Goal: Information Seeking & Learning: Learn about a topic

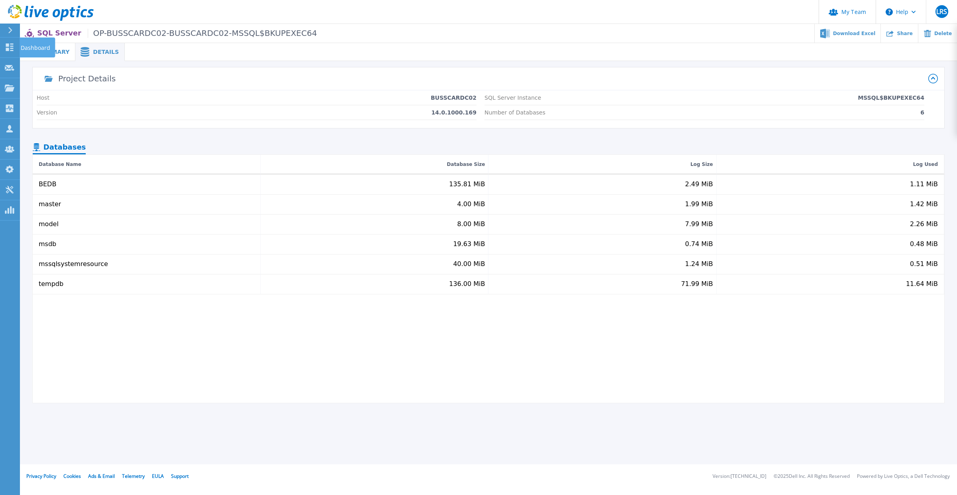
drag, startPoint x: 8, startPoint y: 45, endPoint x: 372, endPoint y: 105, distance: 368.5
click at [8, 45] on icon at bounding box center [10, 47] width 8 height 8
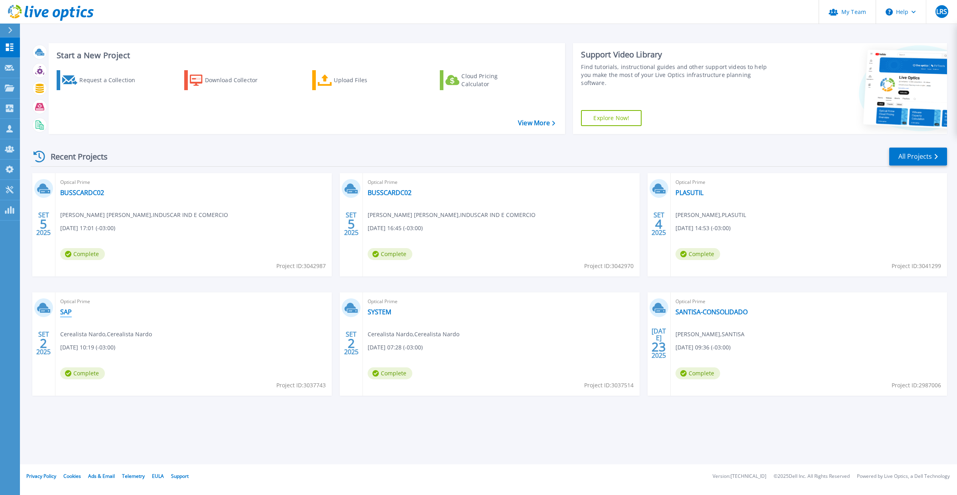
click at [64, 314] on link "SAP" at bounding box center [66, 312] width 12 height 8
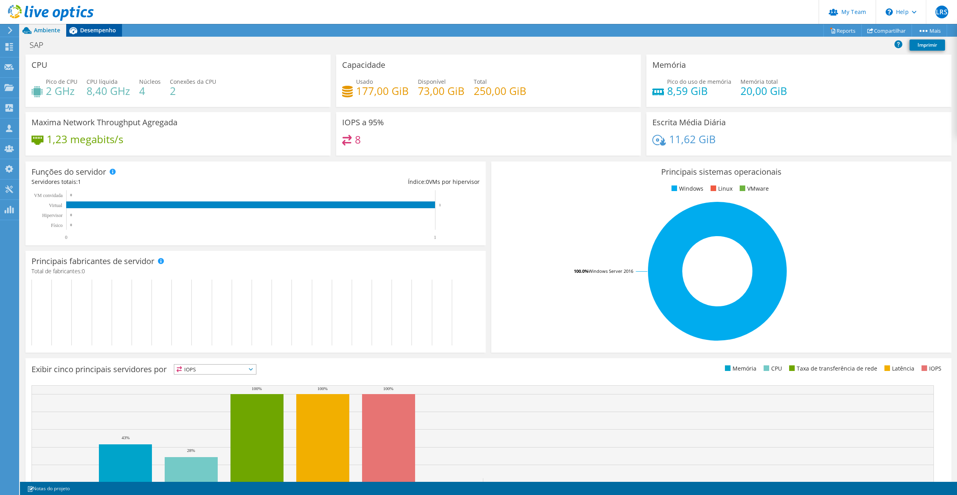
click at [104, 31] on span "Desempenho" at bounding box center [98, 30] width 36 height 8
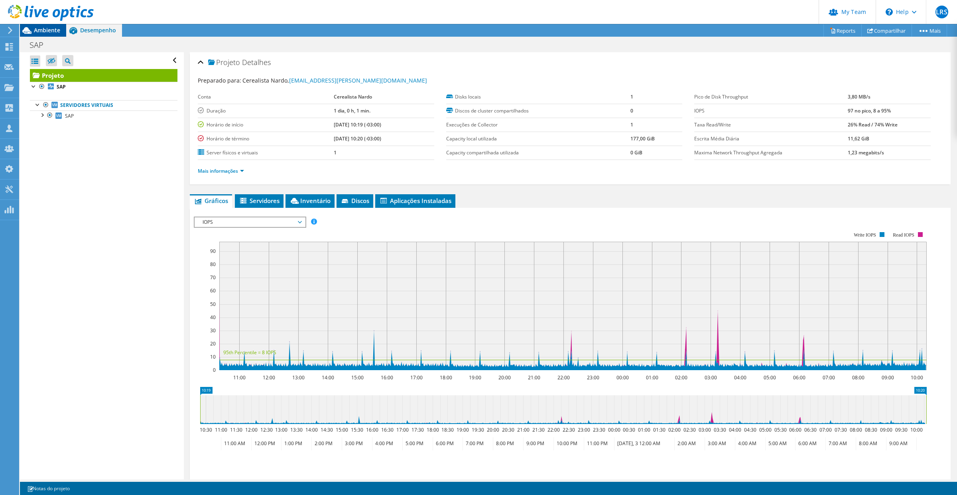
click at [37, 28] on span "Ambiente" at bounding box center [47, 30] width 26 height 8
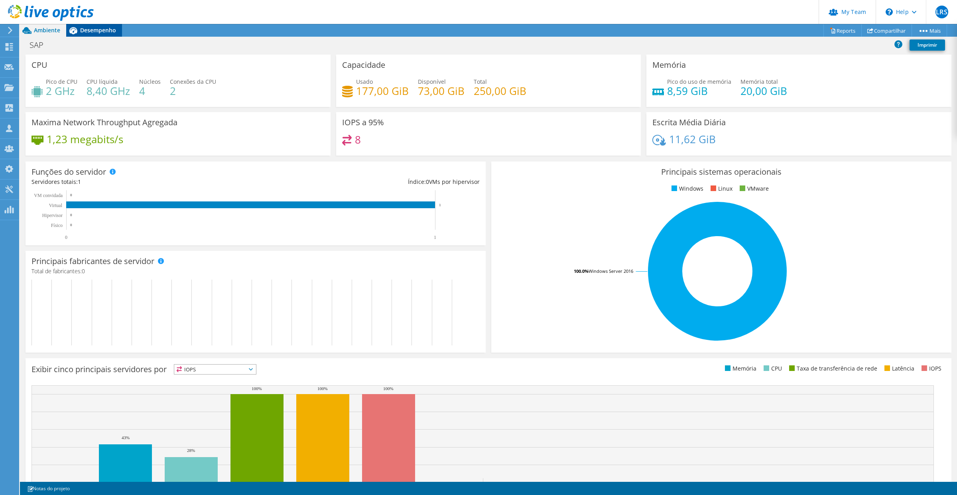
click at [94, 31] on span "Desempenho" at bounding box center [98, 30] width 36 height 8
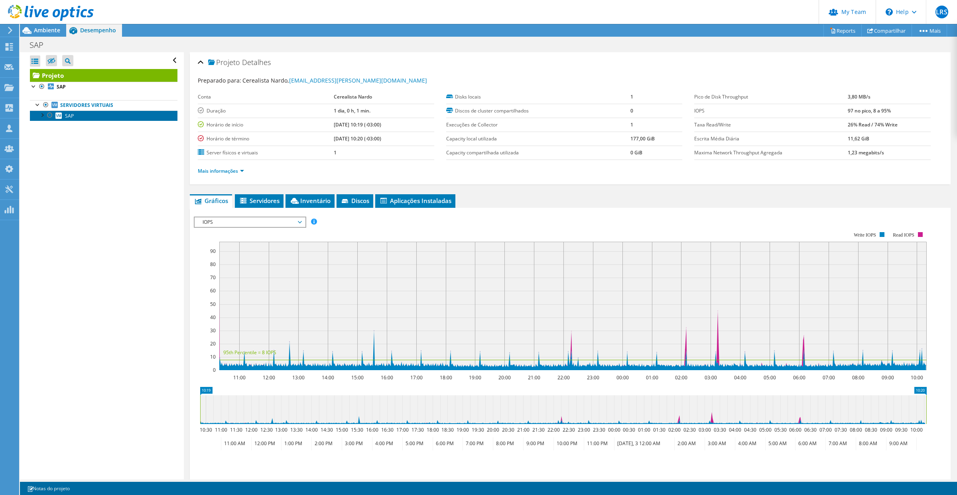
click at [77, 119] on link "SAP" at bounding box center [104, 115] width 148 height 10
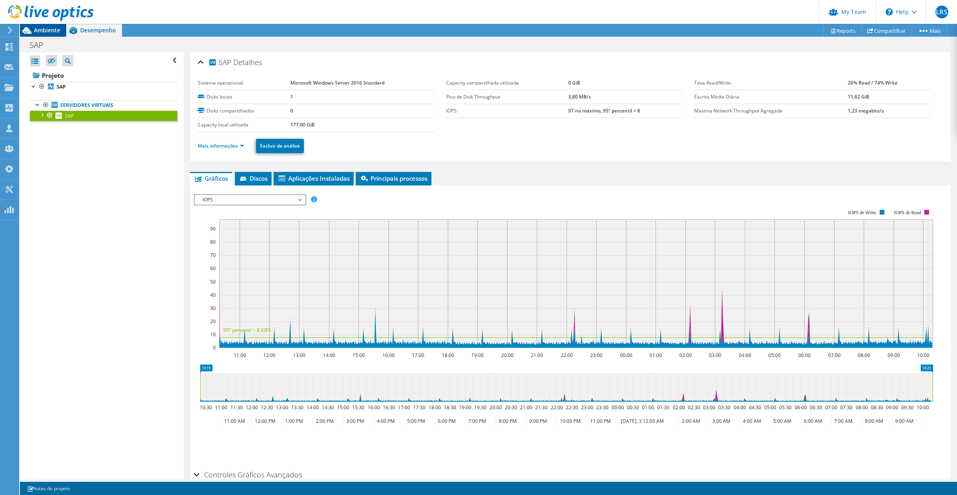
click at [46, 29] on span "Ambiente" at bounding box center [47, 30] width 26 height 8
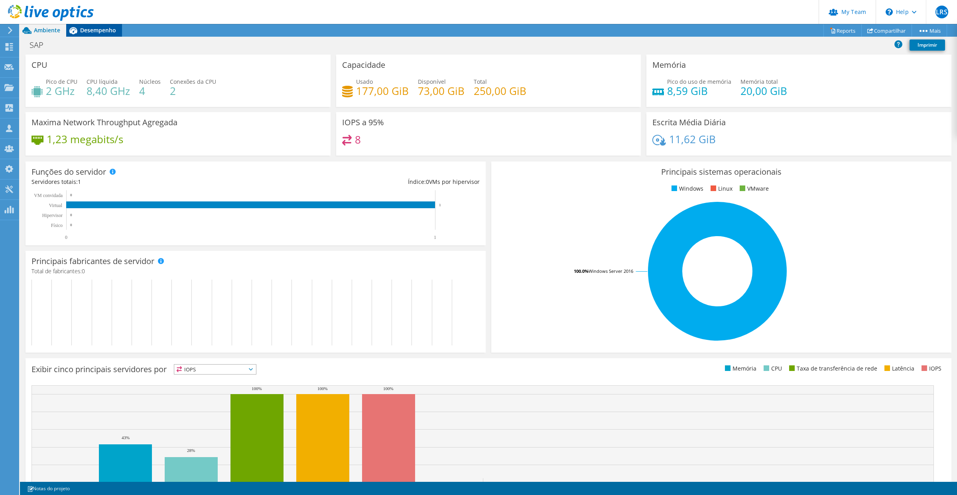
click at [111, 34] on div "Desempenho" at bounding box center [94, 30] width 56 height 13
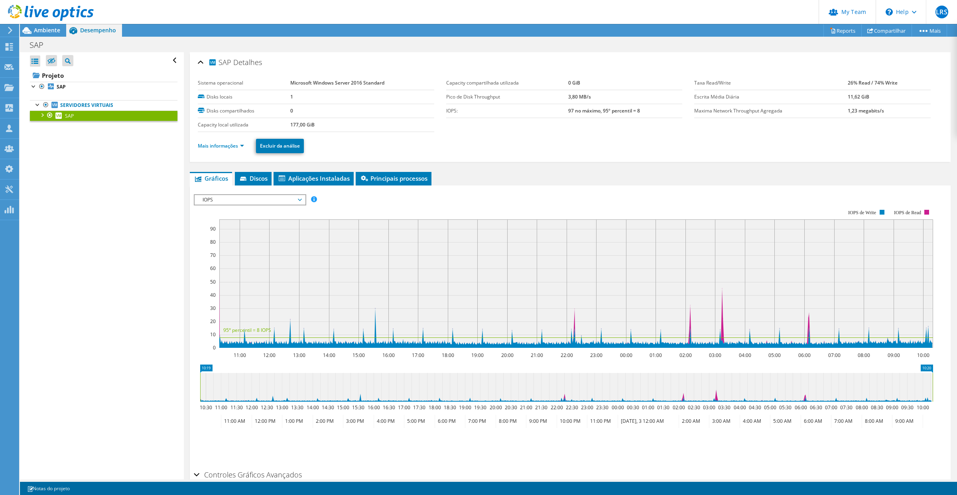
click at [239, 198] on span "IOPS" at bounding box center [250, 200] width 102 height 10
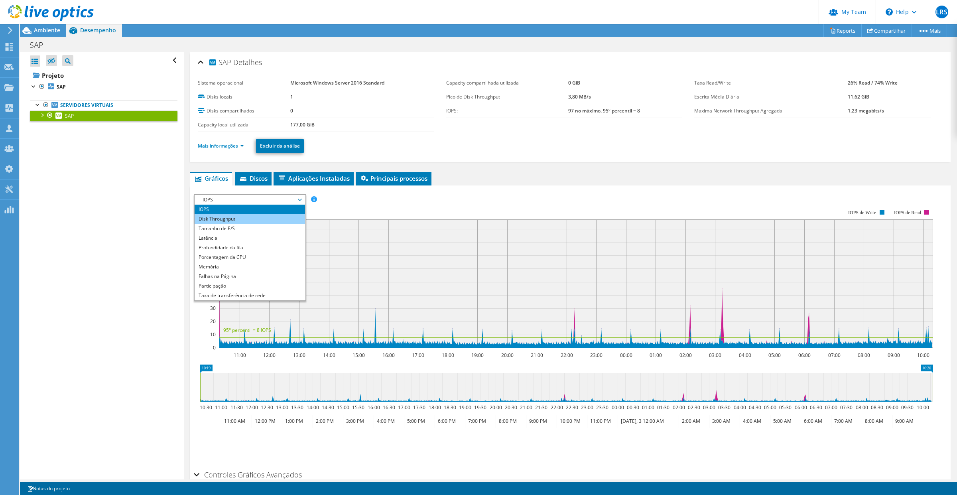
click at [240, 218] on li "Disk Throughput" at bounding box center [250, 219] width 110 height 10
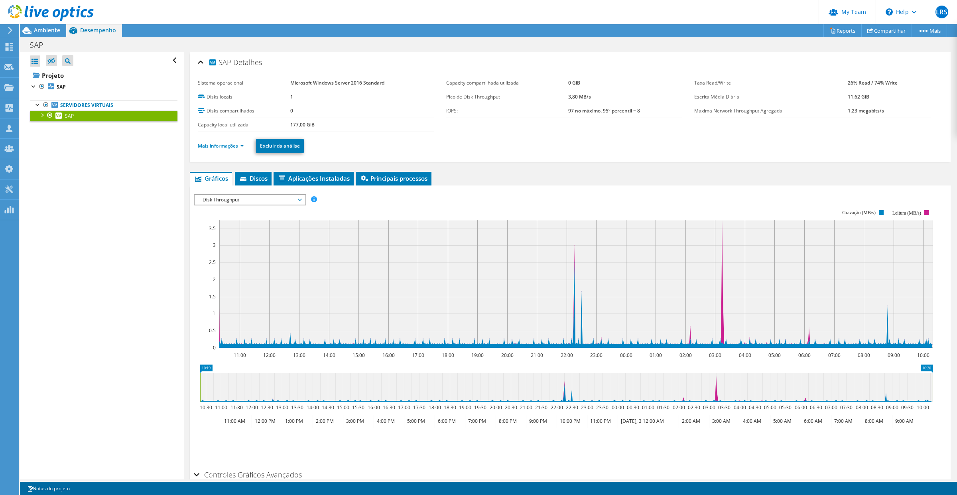
click at [45, 117] on div at bounding box center [42, 114] width 8 height 8
click at [69, 135] on link "Interfaces de rede" at bounding box center [104, 136] width 148 height 10
click at [98, 142] on link "Interfaces de rede" at bounding box center [104, 136] width 148 height 10
click at [45, 30] on span "Ambiente" at bounding box center [47, 30] width 26 height 8
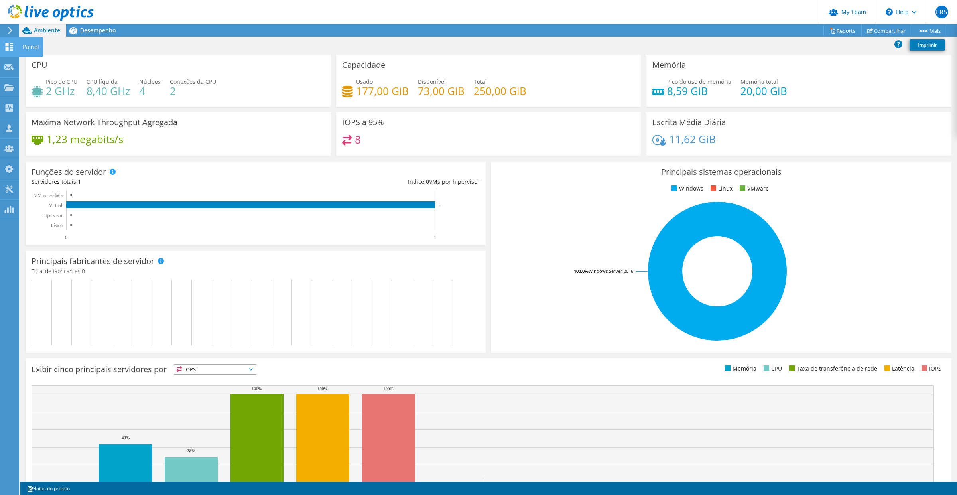
click at [12, 51] on div at bounding box center [9, 47] width 10 height 9
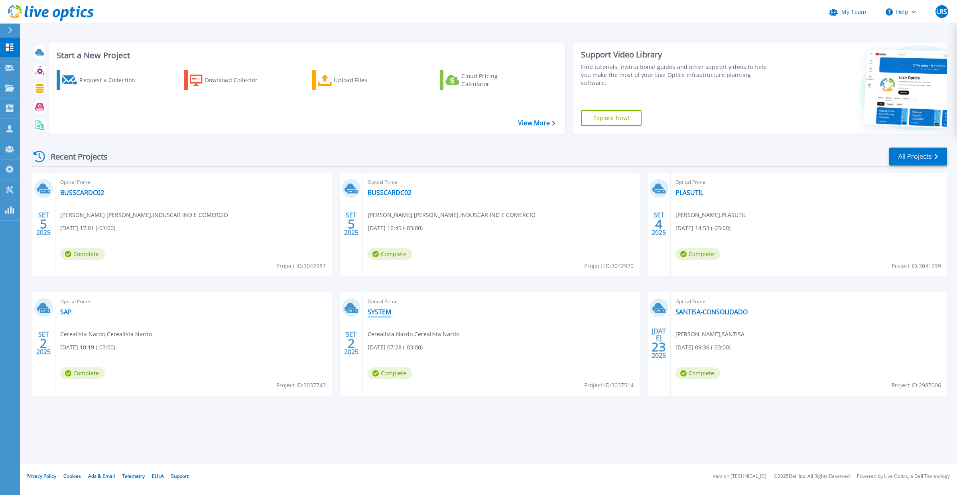
click at [378, 312] on link "SYSTEM" at bounding box center [380, 312] width 24 height 8
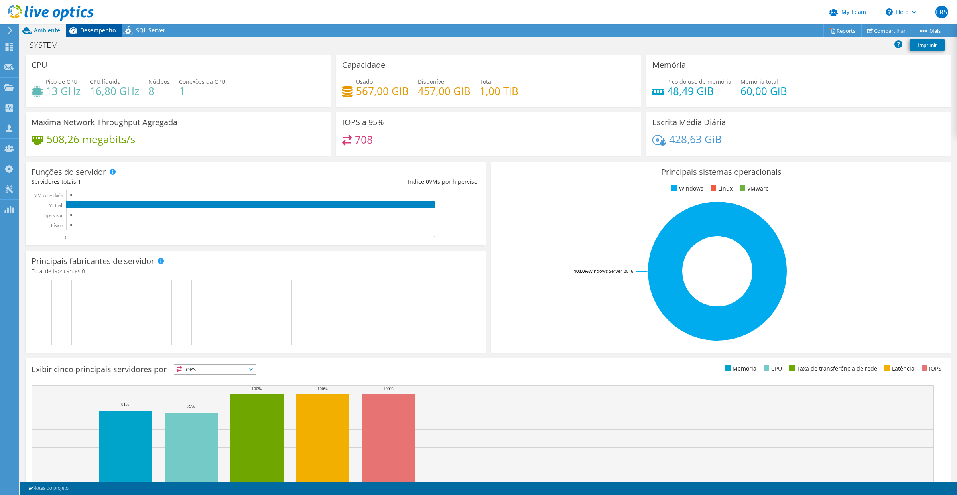
click at [89, 30] on span "Desempenho" at bounding box center [98, 30] width 36 height 8
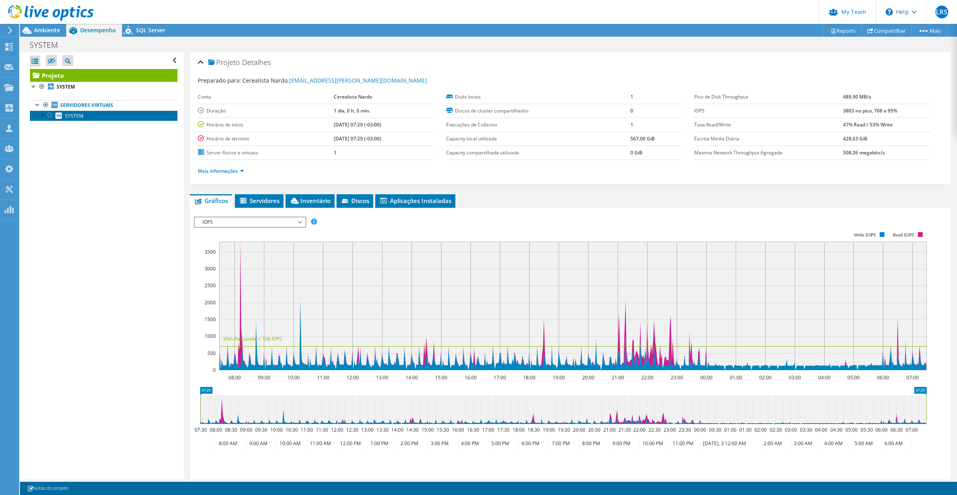
click at [60, 120] on link "SYSTEM" at bounding box center [104, 115] width 148 height 10
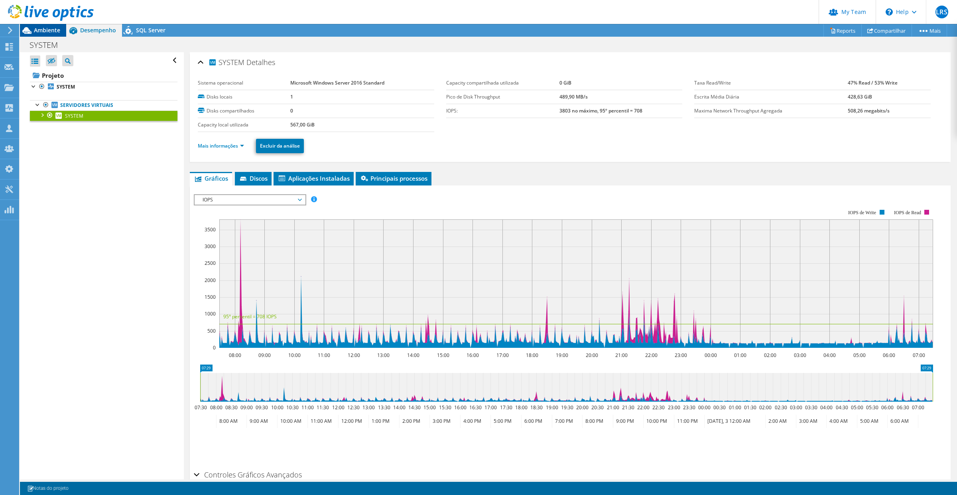
click at [46, 31] on span "Ambiente" at bounding box center [47, 30] width 26 height 8
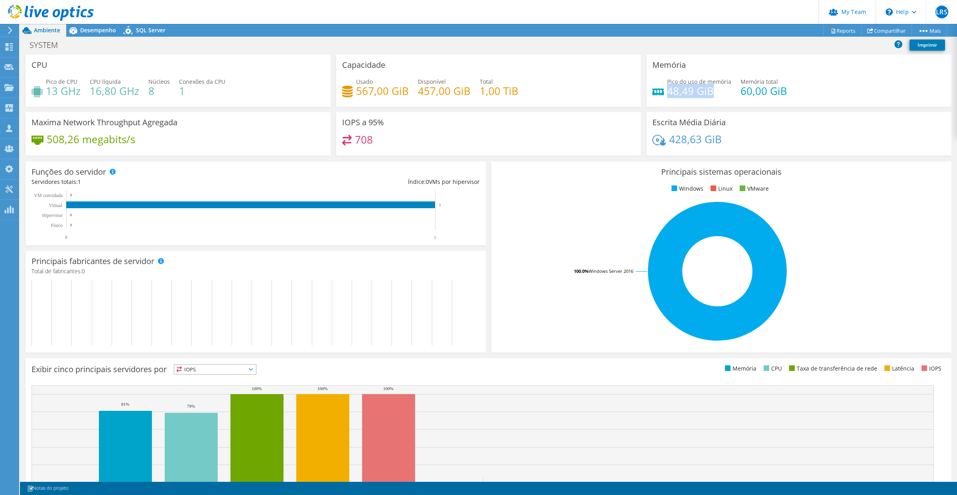
drag, startPoint x: 663, startPoint y: 90, endPoint x: 709, endPoint y: 92, distance: 46.3
click at [709, 92] on h4 "48,49 GiB" at bounding box center [699, 91] width 64 height 9
click at [150, 29] on span "SQL Server" at bounding box center [151, 30] width 30 height 8
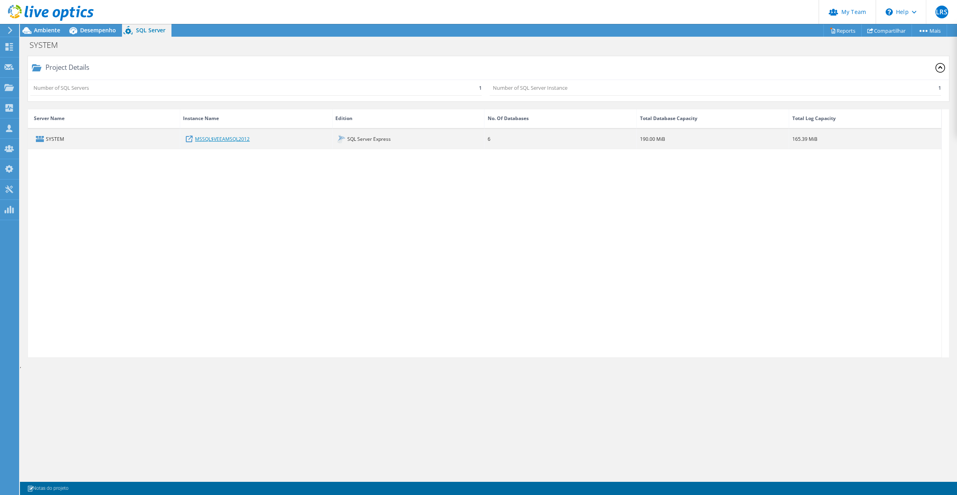
click at [210, 139] on link "MSSQL$VEEAMSQL2012" at bounding box center [222, 138] width 55 height 9
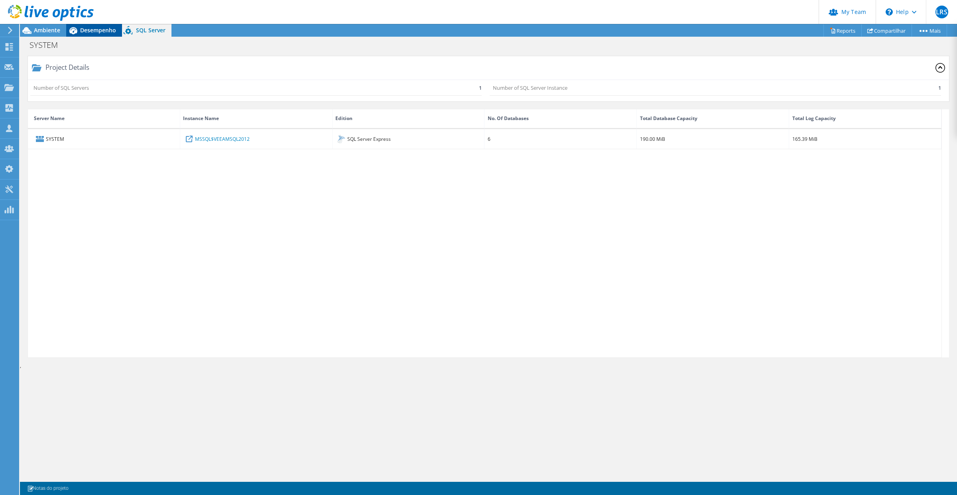
click at [76, 35] on icon at bounding box center [73, 31] width 14 height 14
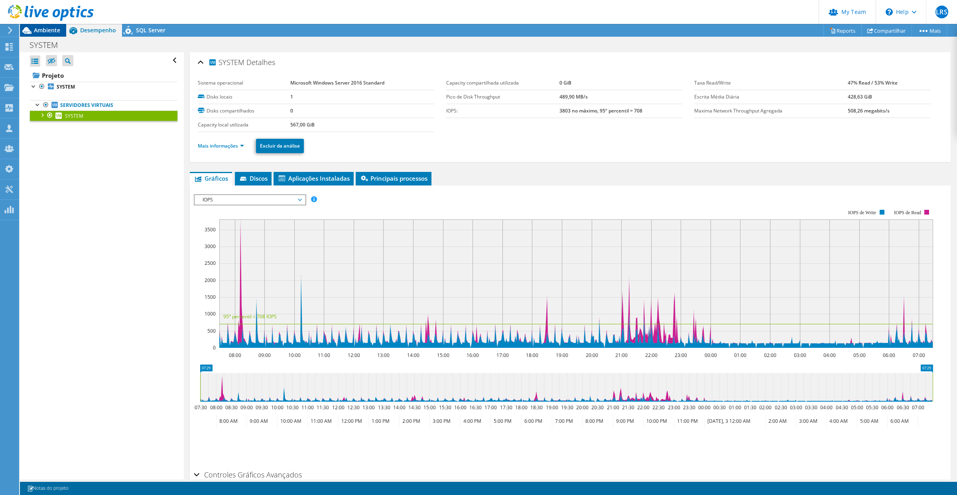
click at [54, 33] on span "Ambiente" at bounding box center [47, 30] width 26 height 8
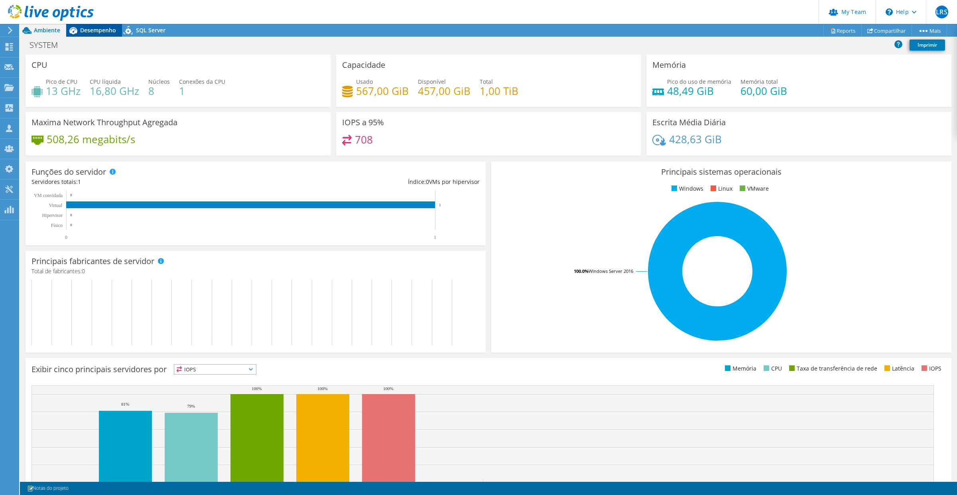
click at [103, 28] on span "Desempenho" at bounding box center [98, 30] width 36 height 8
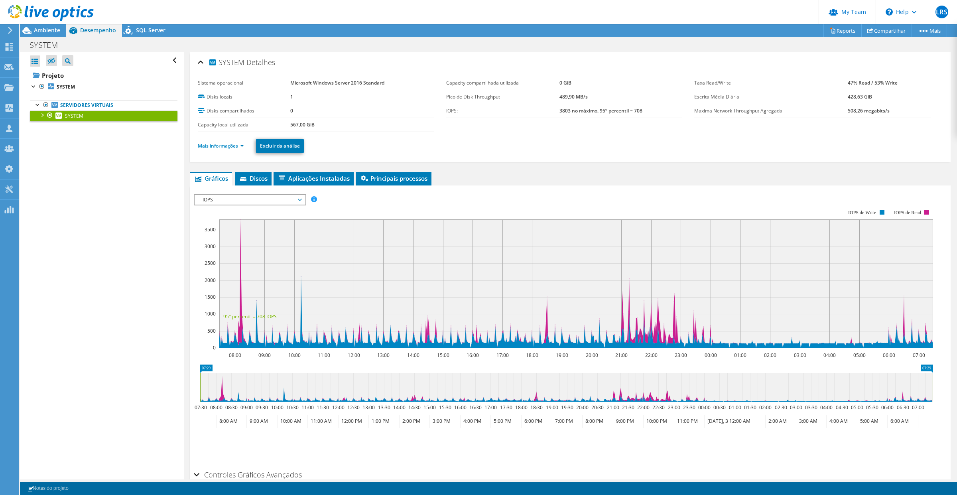
click at [41, 114] on div at bounding box center [42, 114] width 8 height 8
click at [73, 114] on span "SYSTEM" at bounding box center [74, 115] width 18 height 7
click at [244, 148] on link "Mais informações" at bounding box center [221, 145] width 46 height 7
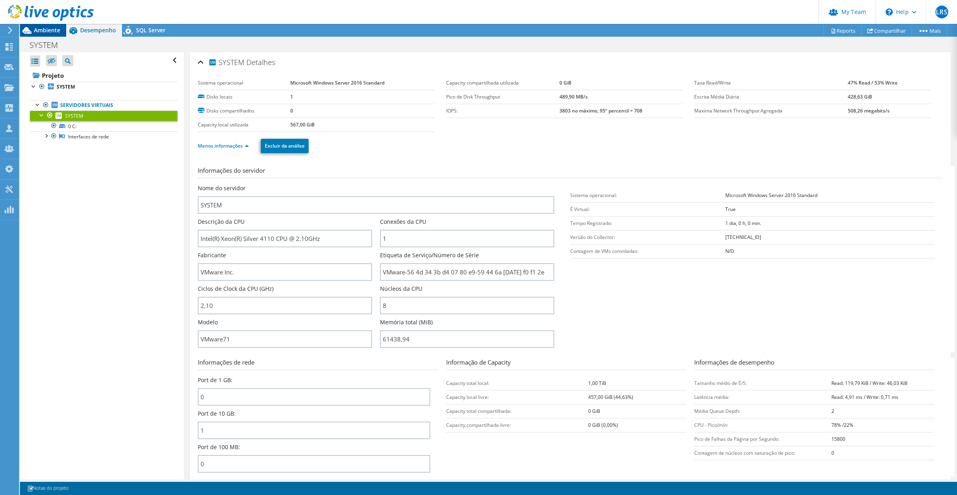
click at [37, 31] on span "Ambiente" at bounding box center [47, 30] width 26 height 8
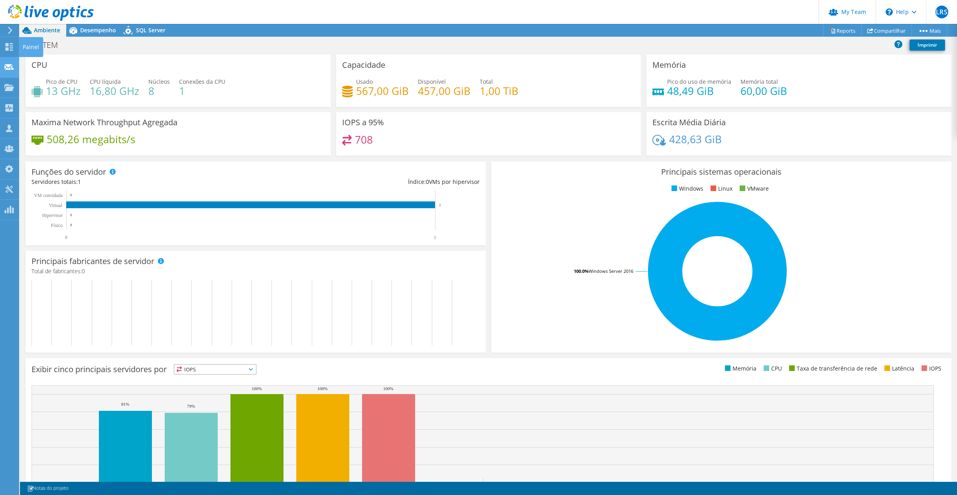
drag, startPoint x: 5, startPoint y: 50, endPoint x: 5, endPoint y: 57, distance: 6.8
click at [5, 50] on div at bounding box center [9, 47] width 10 height 9
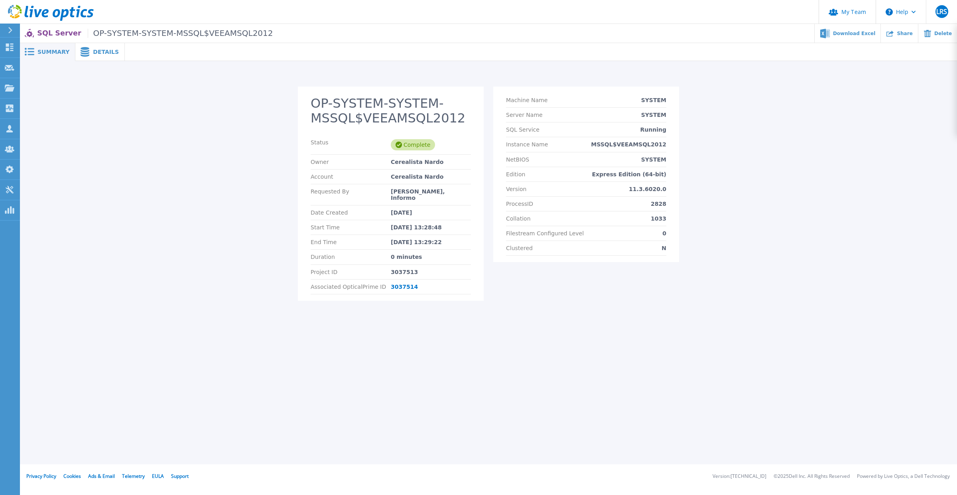
click at [104, 52] on span "Details" at bounding box center [106, 52] width 26 height 6
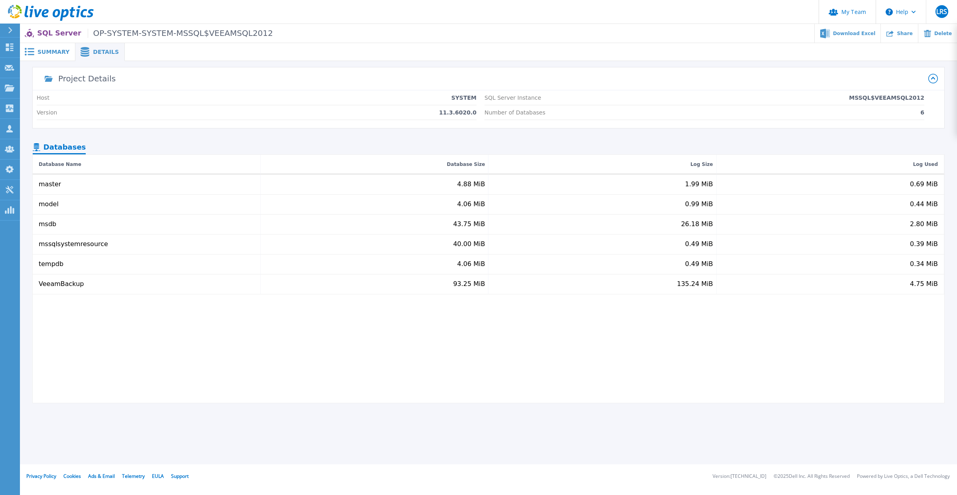
click at [51, 46] on div "Summary" at bounding box center [47, 52] width 55 height 18
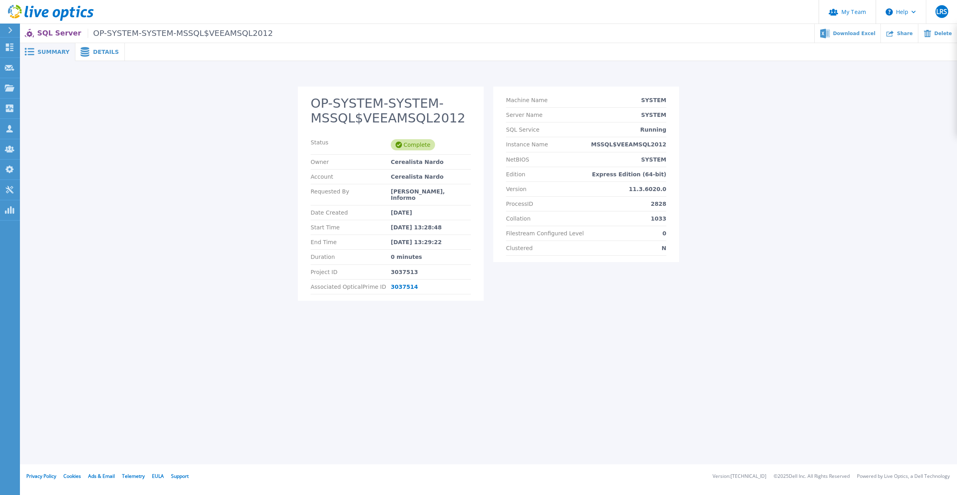
click at [96, 55] on div "Details" at bounding box center [99, 52] width 49 height 18
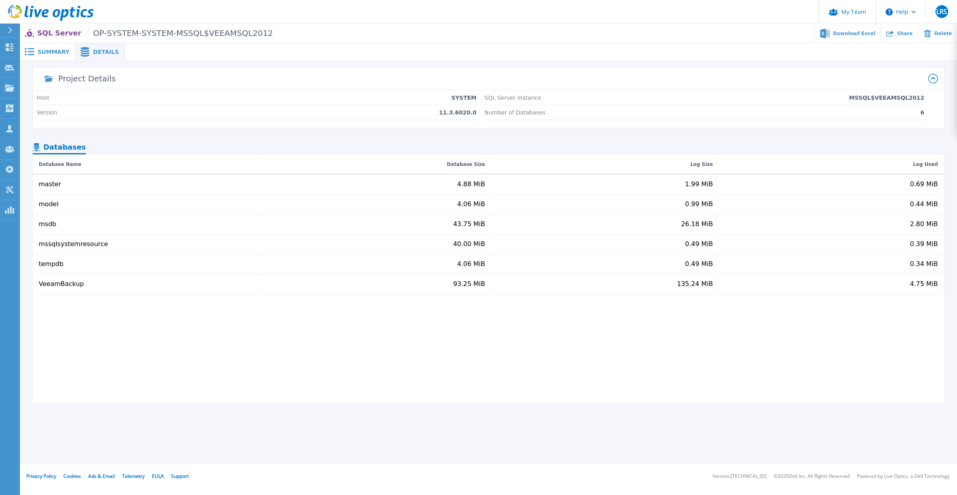
click at [44, 52] on span "Summary" at bounding box center [53, 52] width 32 height 6
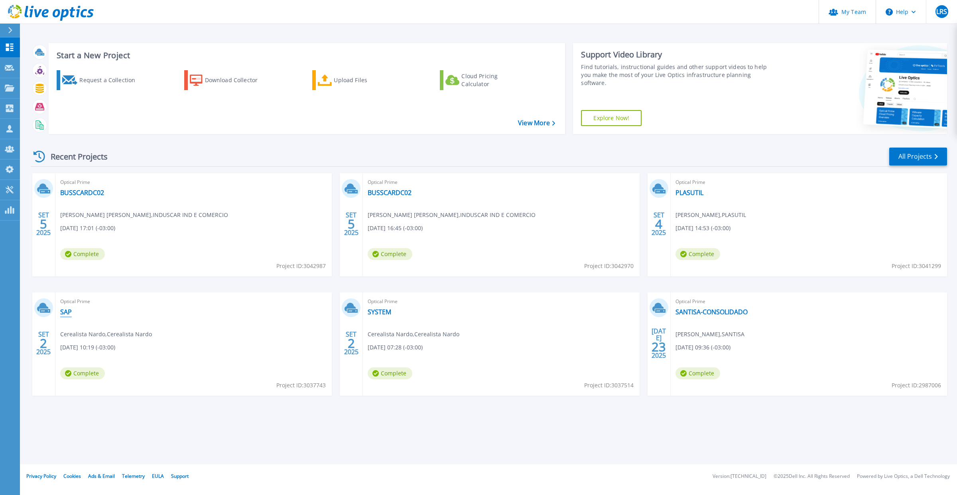
click at [65, 312] on link "SAP" at bounding box center [66, 312] width 12 height 8
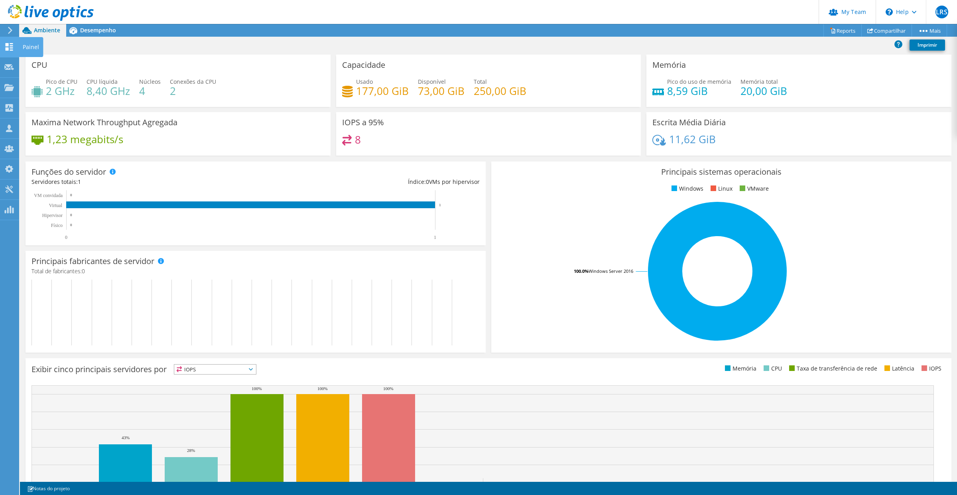
click at [13, 43] on icon at bounding box center [9, 47] width 10 height 8
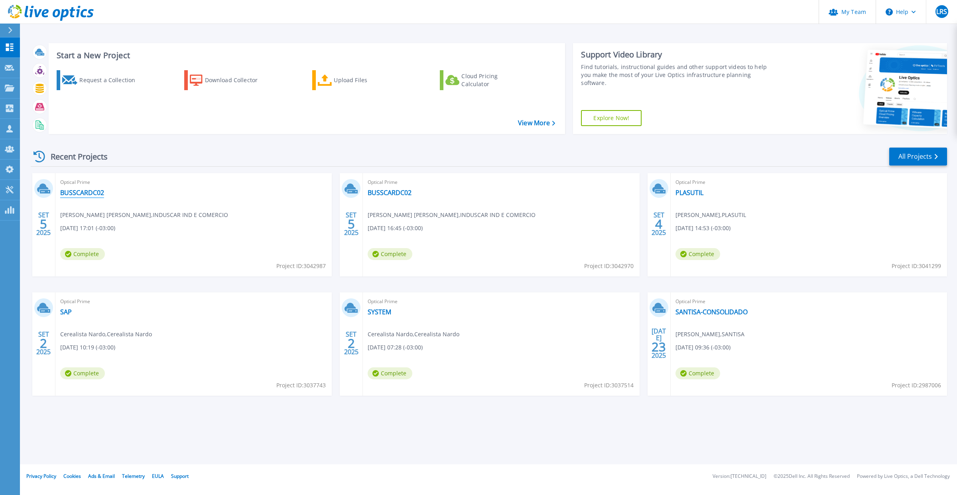
click at [94, 190] on link "BUSSCARDC02" at bounding box center [82, 193] width 44 height 8
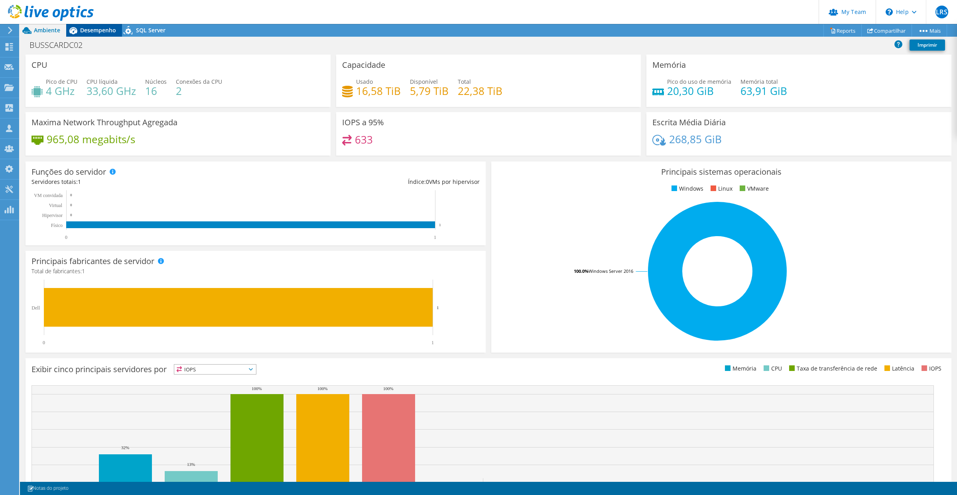
click at [94, 27] on span "Desempenho" at bounding box center [98, 30] width 36 height 8
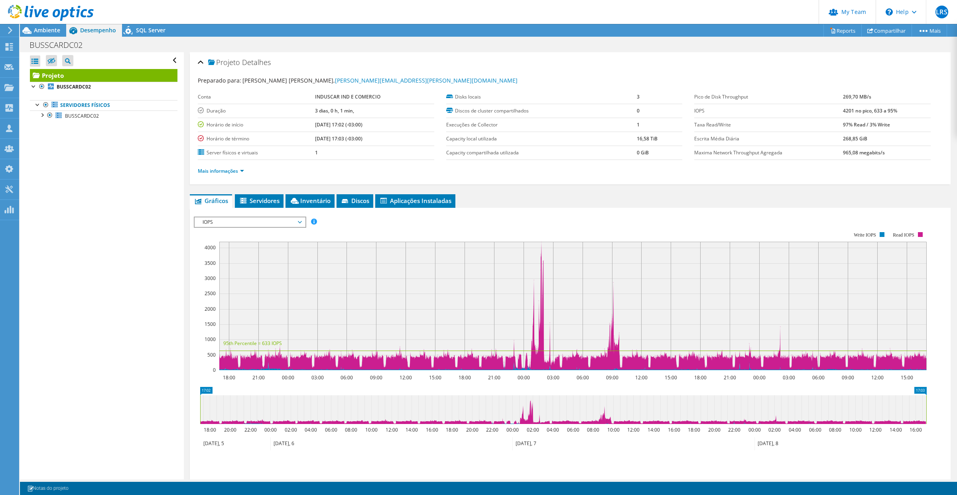
click at [272, 222] on span "IOPS" at bounding box center [250, 222] width 102 height 10
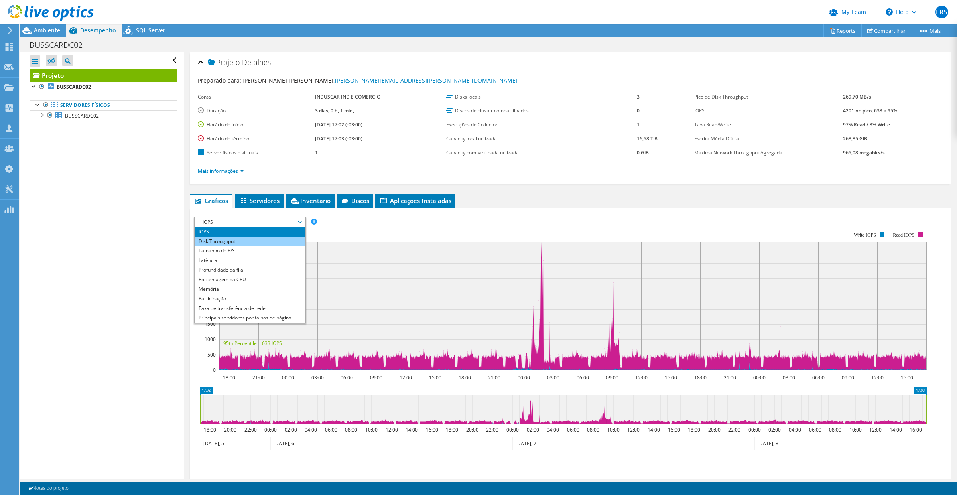
click at [233, 238] on li "Disk Throughput" at bounding box center [250, 241] width 110 height 10
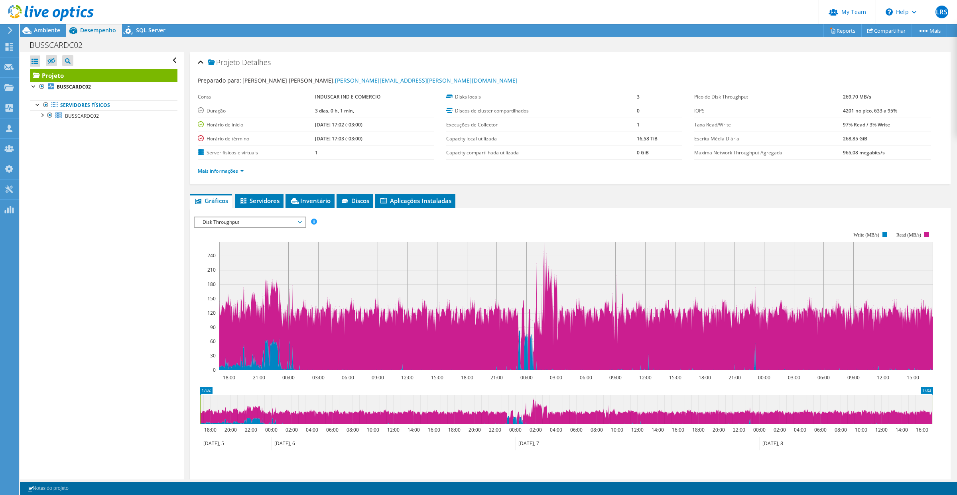
click at [301, 221] on span "Disk Throughput" at bounding box center [250, 222] width 102 height 10
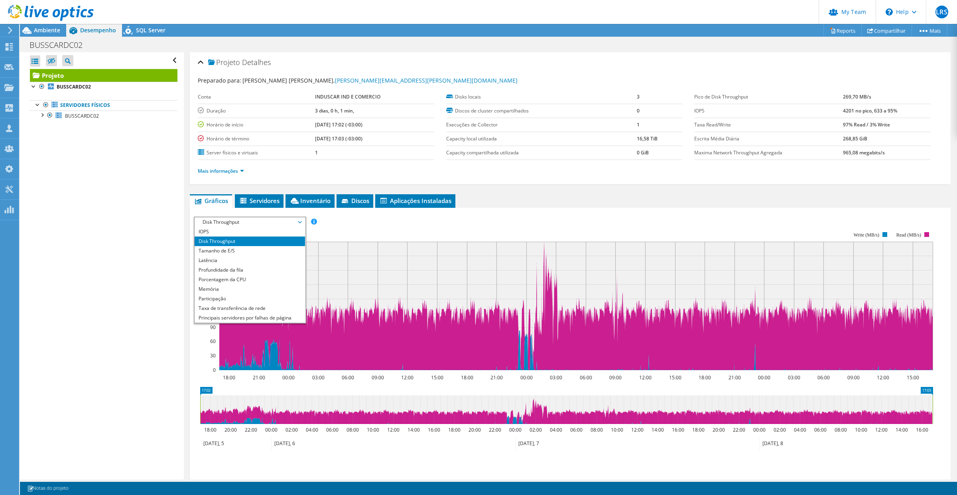
click at [138, 290] on div "Abrir Todos Fechar Todos Ocultar nós excluídos Filtro de árvore do projeto" at bounding box center [101, 265] width 163 height 427
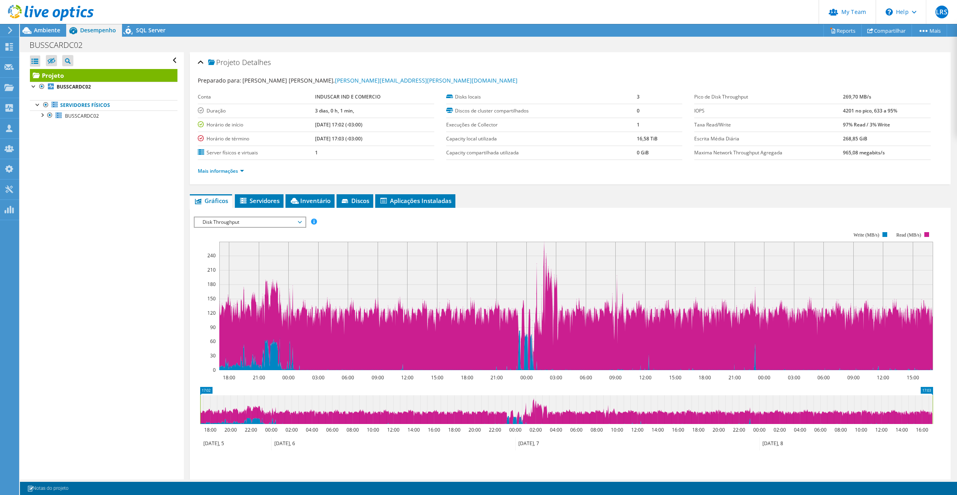
click at [245, 173] on li "Mais informações" at bounding box center [223, 171] width 51 height 9
click at [244, 172] on link "Mais informações" at bounding box center [221, 170] width 46 height 7
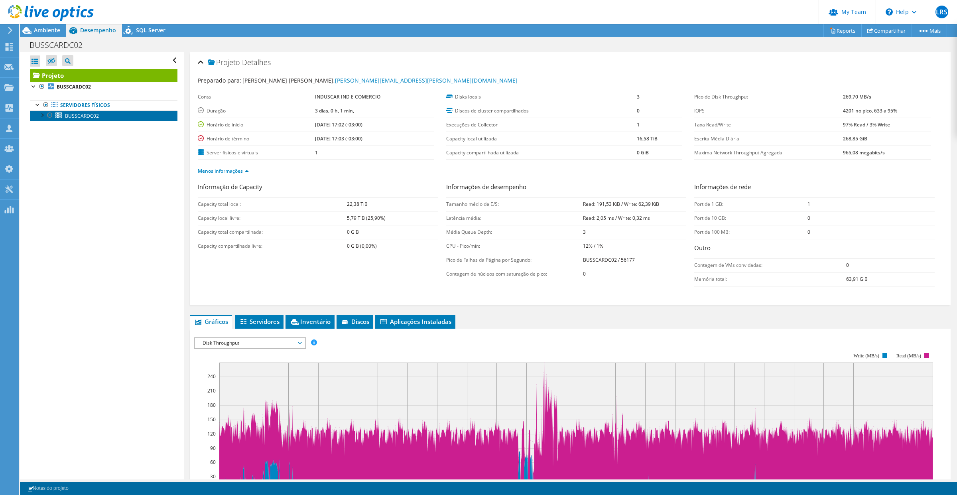
click at [73, 115] on span "BUSSCARDC02" at bounding box center [82, 115] width 34 height 7
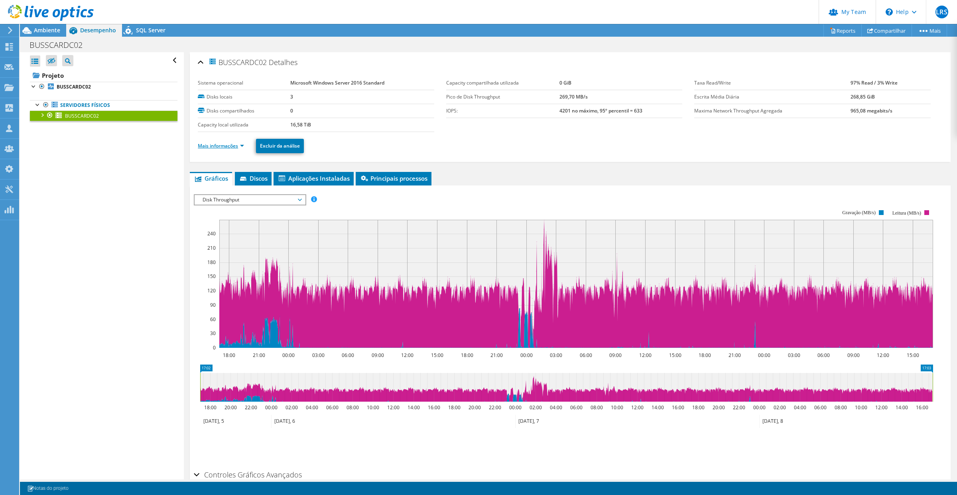
click at [242, 146] on link "Mais informações" at bounding box center [221, 145] width 46 height 7
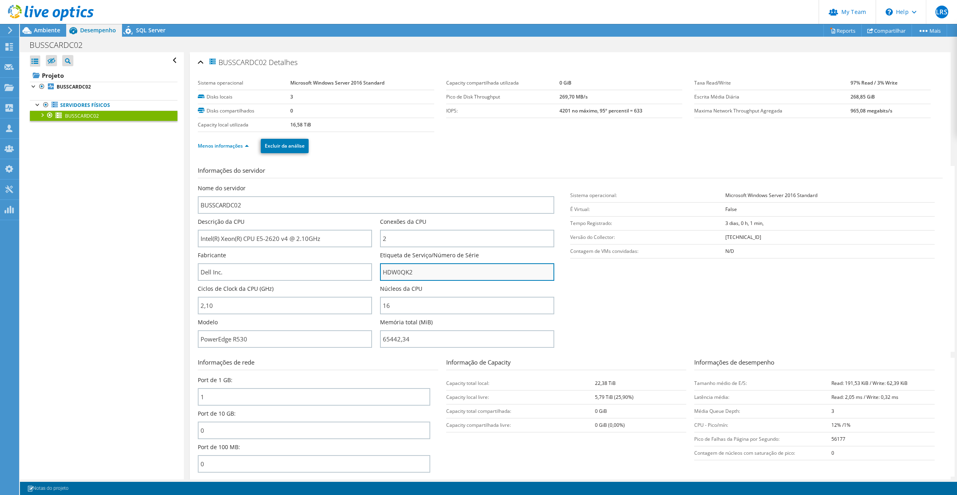
click at [391, 269] on input "HDW0QK2" at bounding box center [467, 272] width 174 height 18
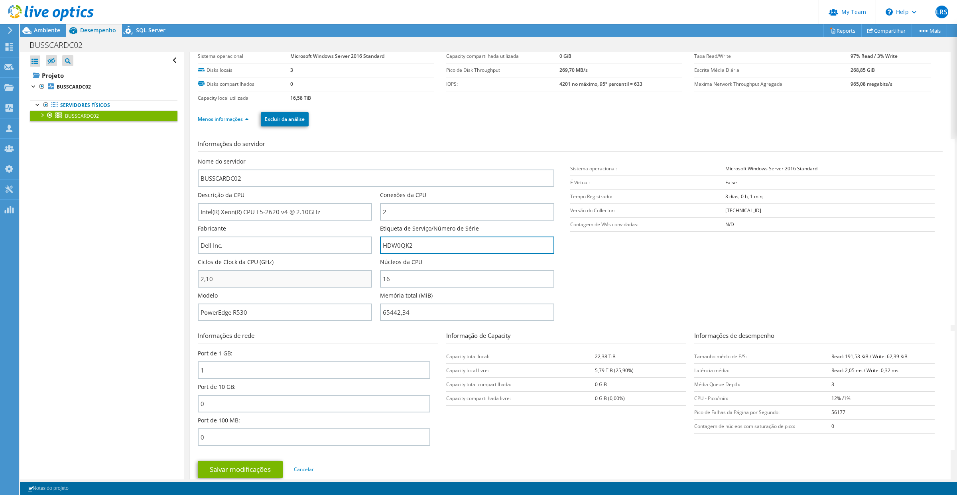
scroll to position [50, 0]
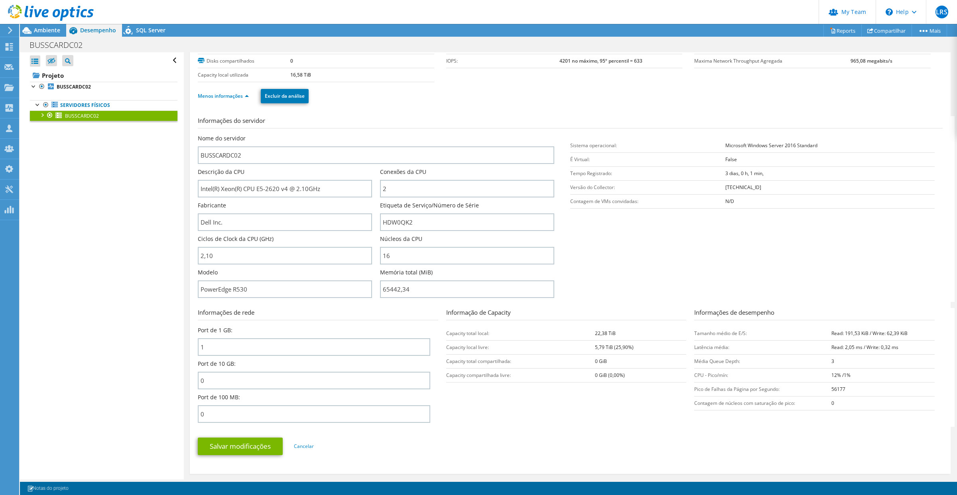
click at [44, 114] on div at bounding box center [42, 114] width 8 height 8
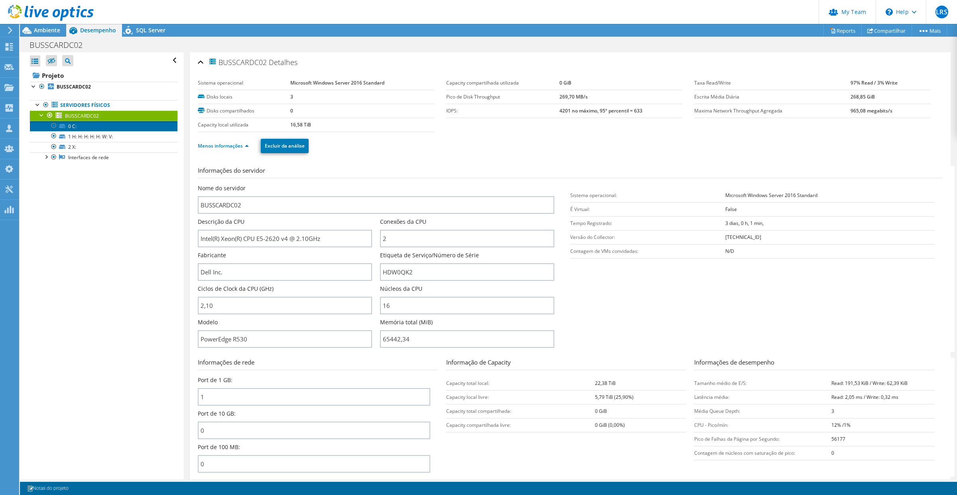
click at [68, 124] on link "0 C:" at bounding box center [104, 126] width 148 height 10
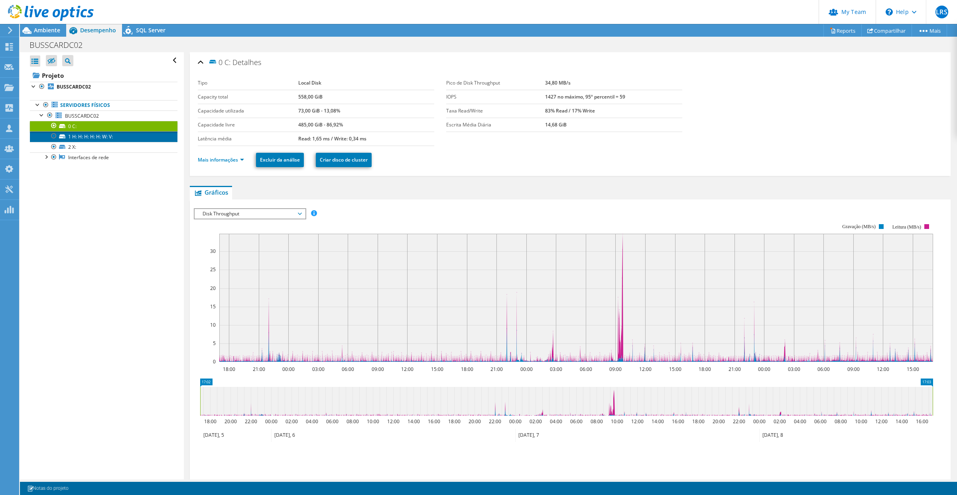
click at [83, 138] on link "1 H: H: H: H: H: W: V:" at bounding box center [104, 136] width 148 height 10
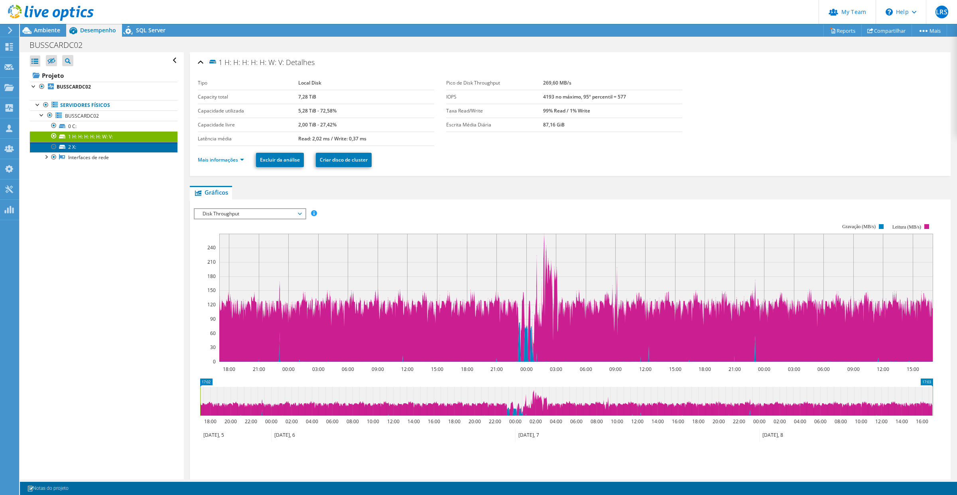
click at [72, 149] on link "2 X:" at bounding box center [104, 147] width 148 height 10
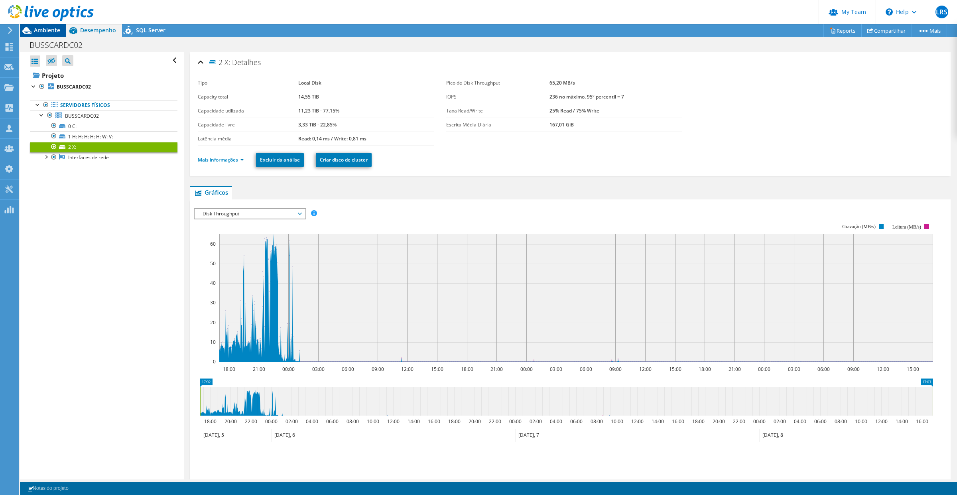
click at [48, 32] on span "Ambiente" at bounding box center [47, 30] width 26 height 8
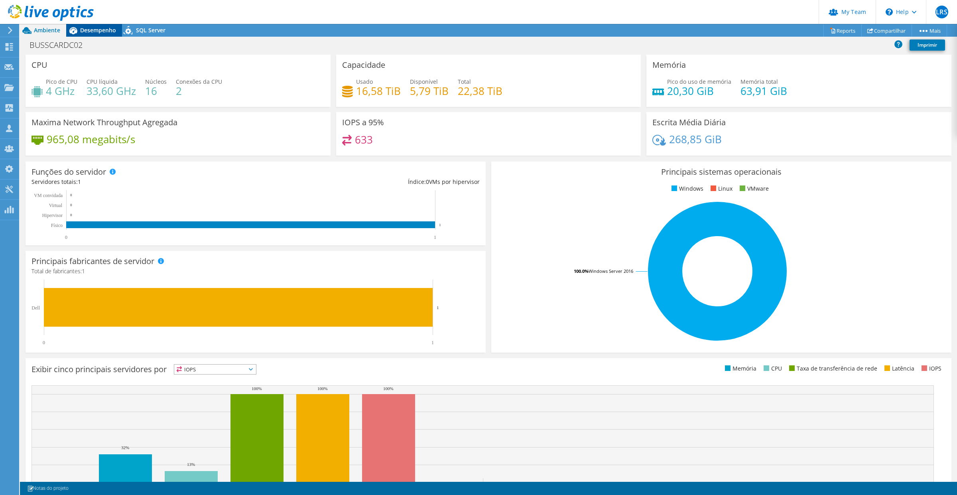
click at [102, 26] on span "Desempenho" at bounding box center [98, 30] width 36 height 8
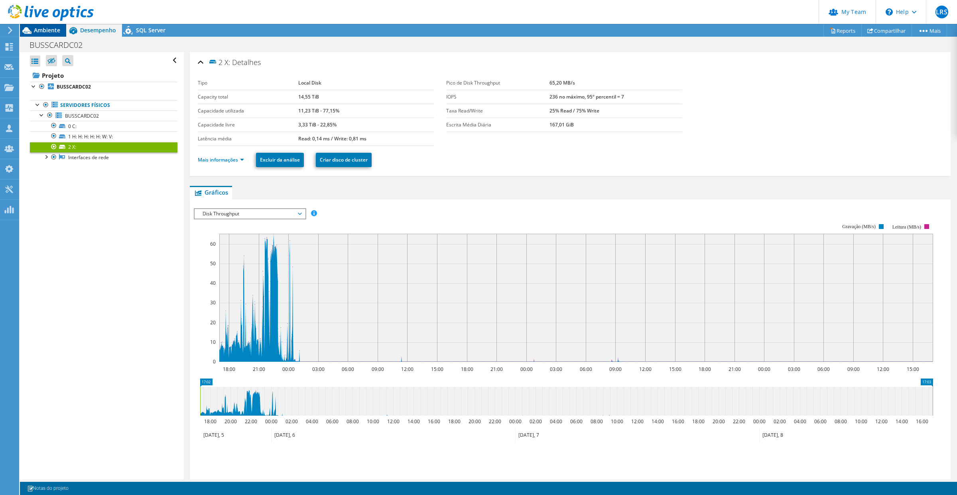
click at [45, 31] on span "Ambiente" at bounding box center [47, 30] width 26 height 8
